Goal: Information Seeking & Learning: Find specific fact

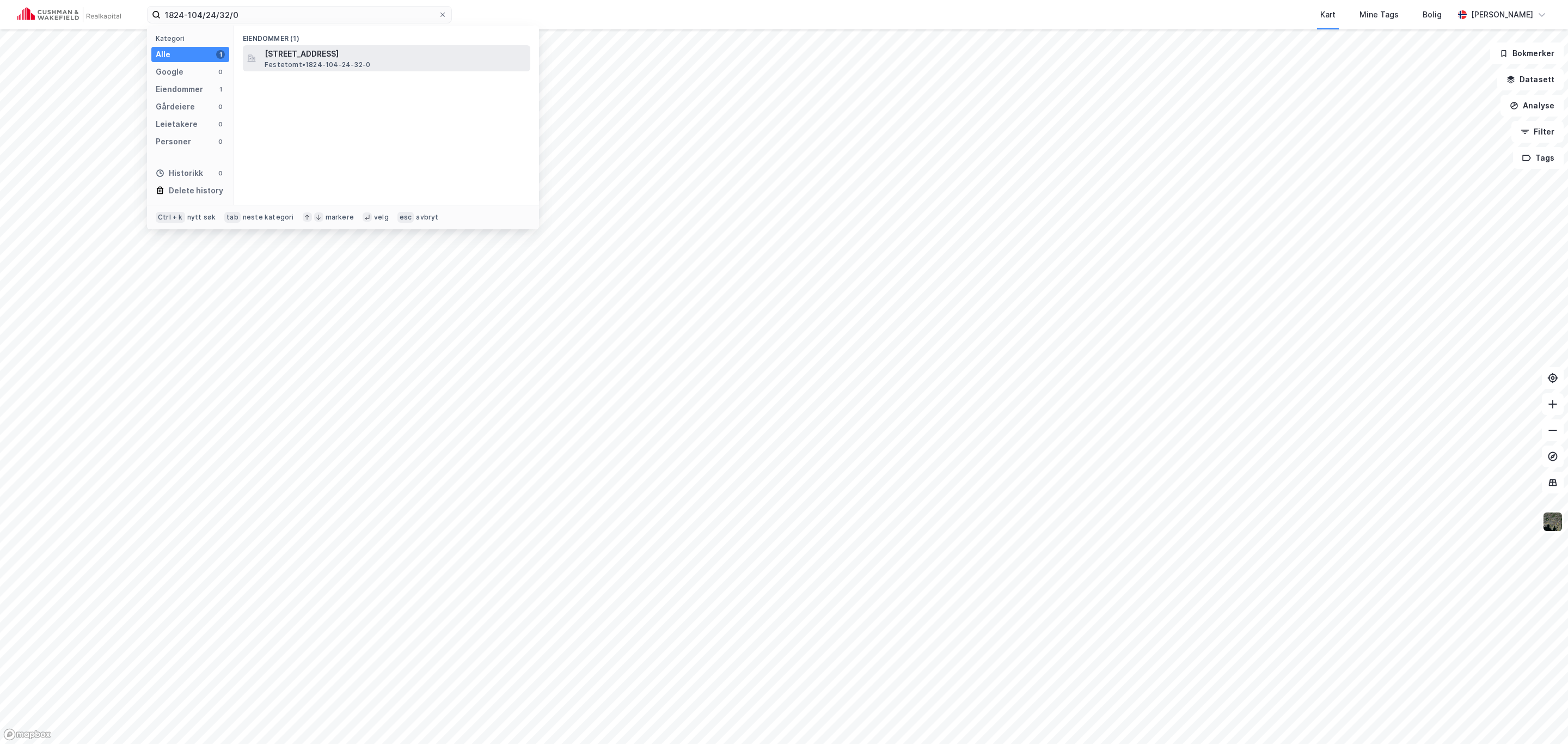
type input "1824-104/24/32/0"
click at [360, 48] on span "[STREET_ADDRESS]" at bounding box center [395, 54] width 262 height 13
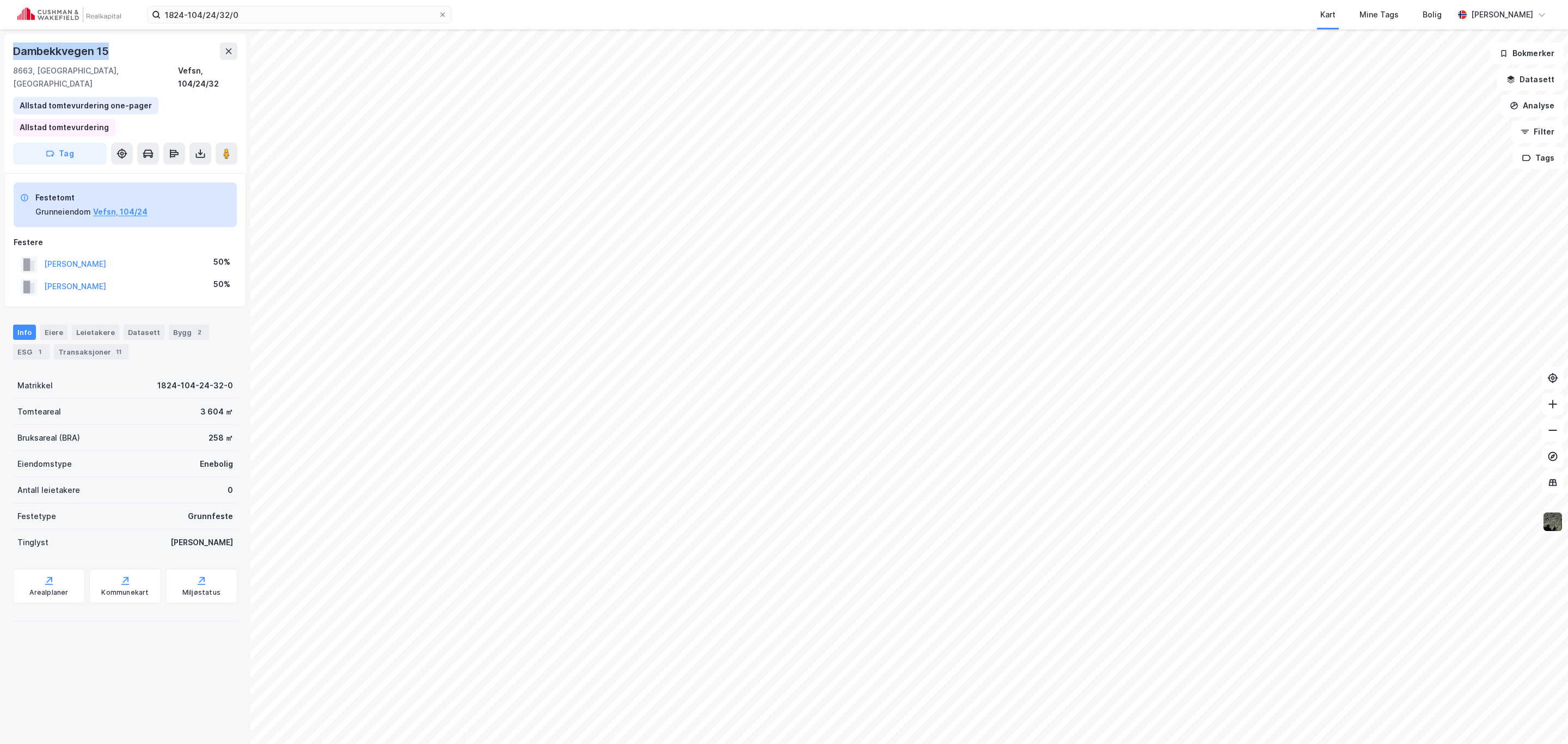
drag, startPoint x: 107, startPoint y: 50, endPoint x: 12, endPoint y: 53, distance: 95.0
click at [12, 53] on div "Dambekkvegen 15 8663, [GEOGRAPHIC_DATA], Nordland Vefsn, 104/24/32 Allstad tomt…" at bounding box center [125, 103] width 242 height 139
copy div "Dambekkvegen 15"
